Goal: Find specific page/section: Find specific page/section

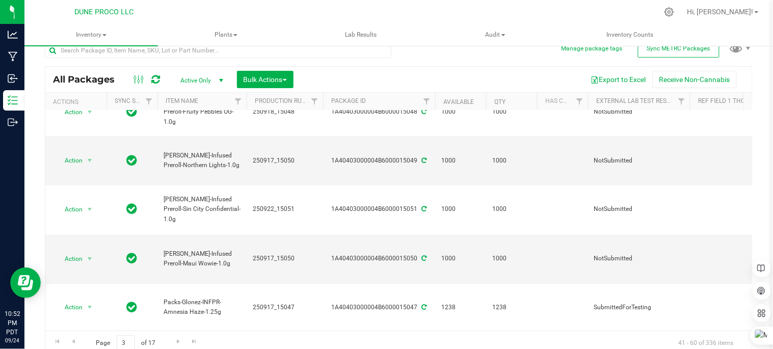
scroll to position [21, 0]
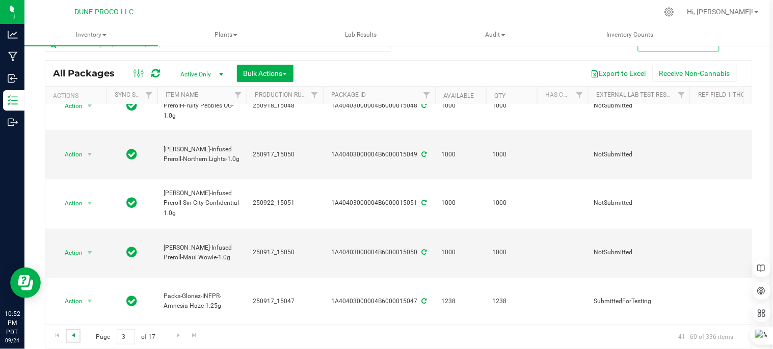
click at [72, 334] on span "Go to the previous page" at bounding box center [73, 335] width 8 height 8
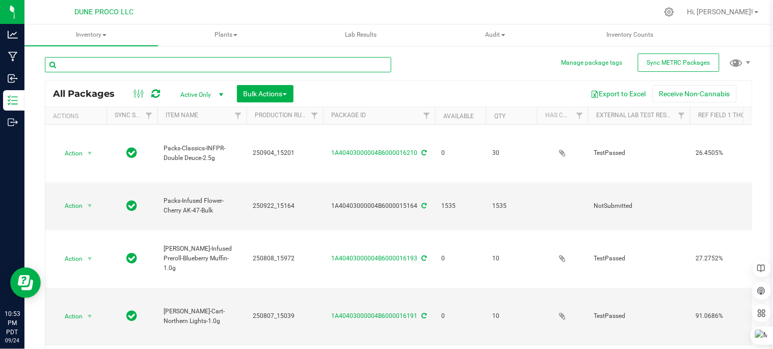
click at [235, 62] on input "text" at bounding box center [218, 64] width 346 height 15
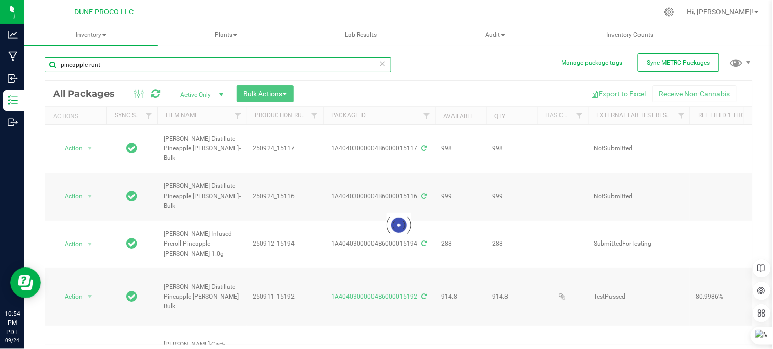
type input "pineapple [PERSON_NAME]"
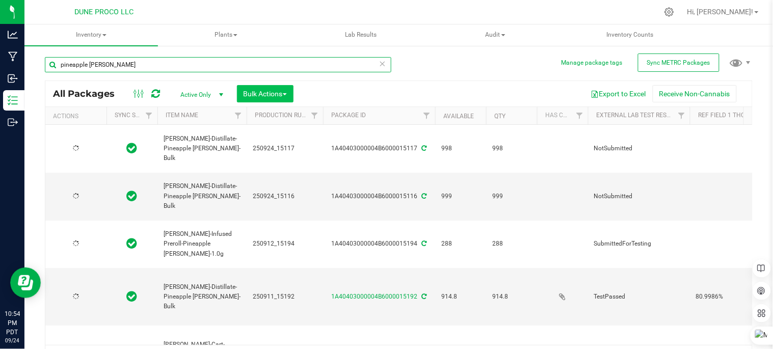
type input "[DATE]"
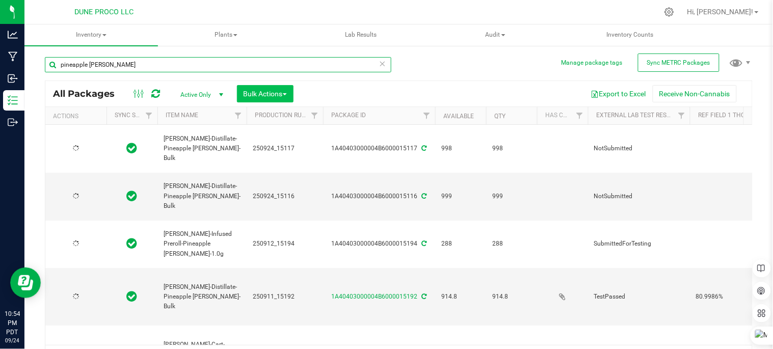
type input "[DATE]"
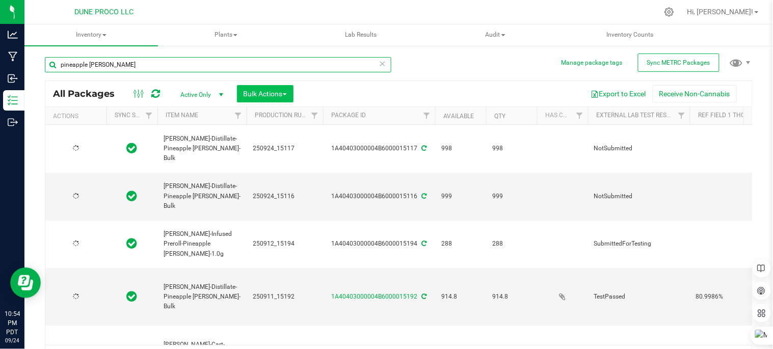
type input "[DATE]"
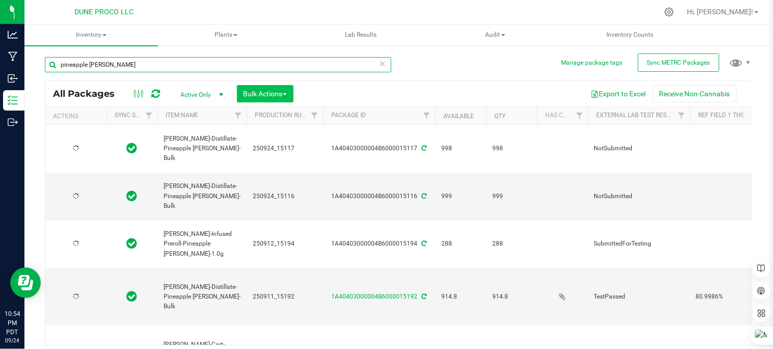
type input "[DATE]"
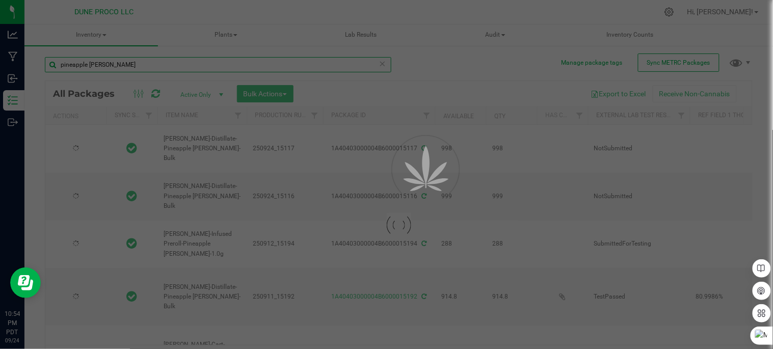
type input "[DATE]"
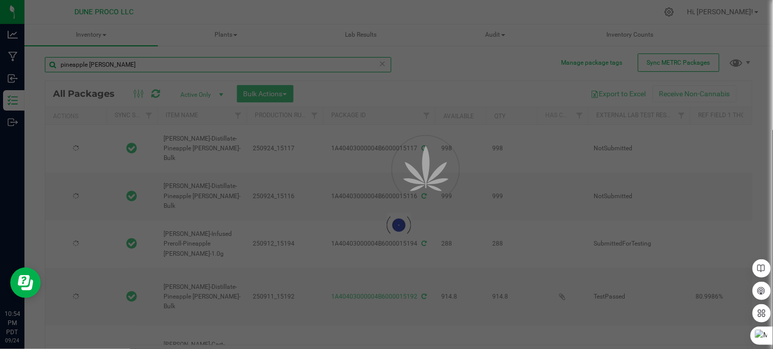
type input "[DATE]"
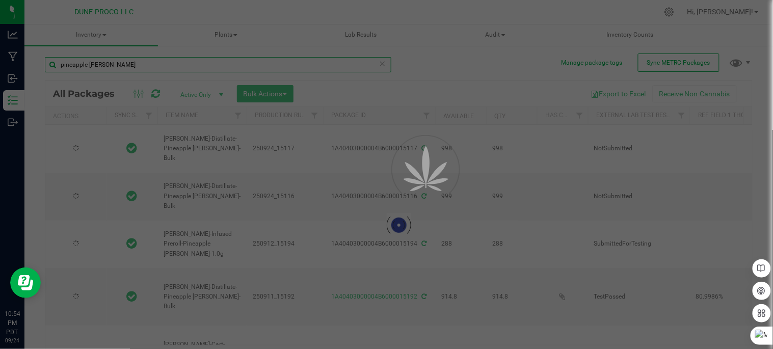
type input "[DATE]"
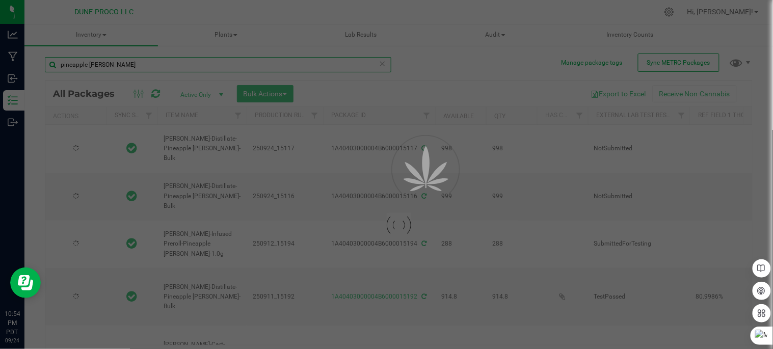
type input "[DATE]"
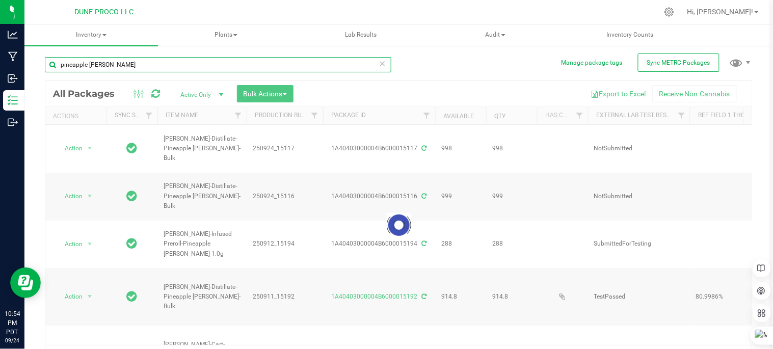
type input "pineapple [PERSON_NAME]"
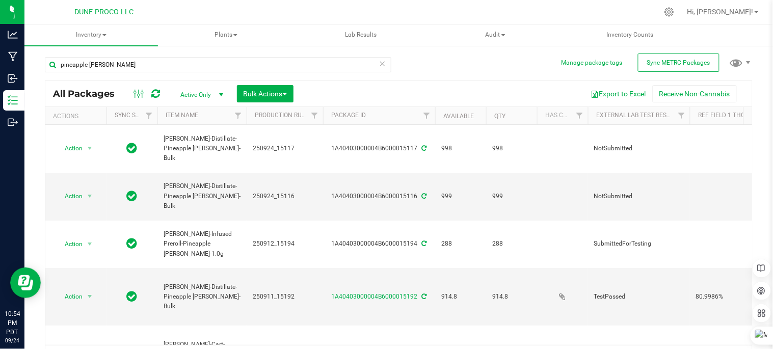
type input "[DATE]"
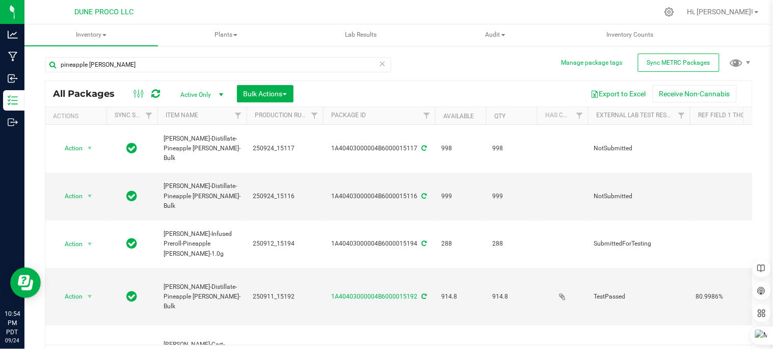
type input "[DATE]"
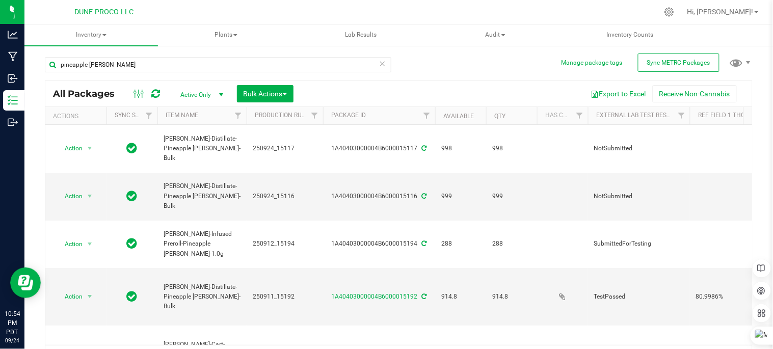
type input "[DATE]"
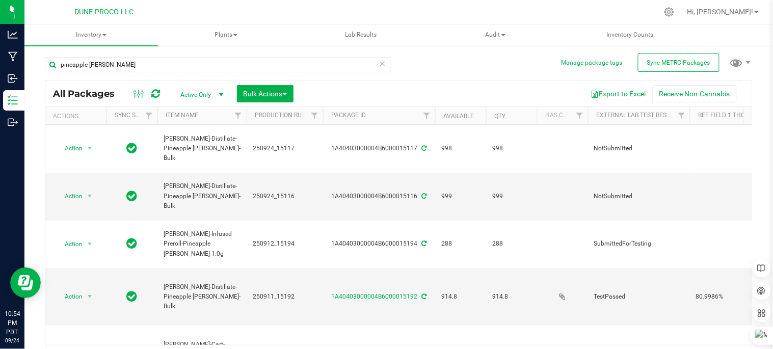
type input "[DATE]"
